Goal: Go to known website: Access a specific website the user already knows

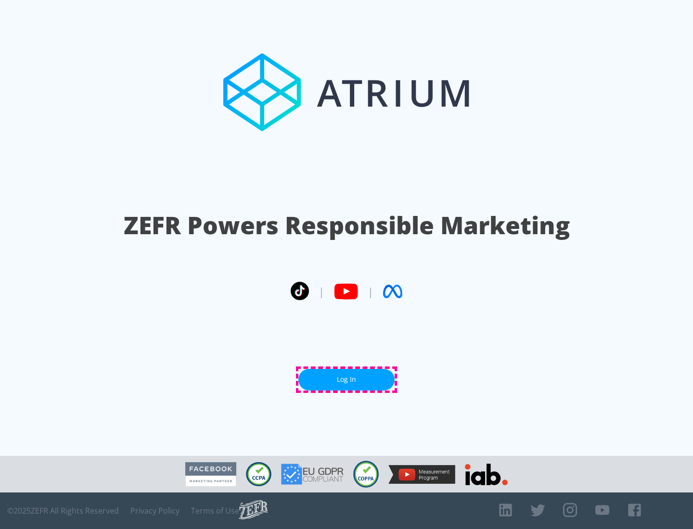
click at [347, 380] on link "Log In" at bounding box center [346, 380] width 96 height 22
